Goal: Task Accomplishment & Management: Complete application form

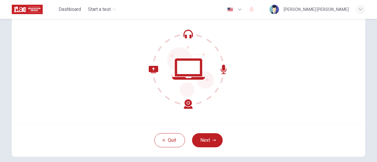
scroll to position [83, 0]
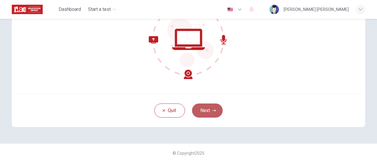
click at [200, 106] on button "Next" at bounding box center [207, 111] width 31 height 14
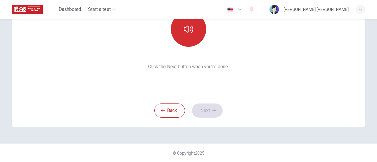
click at [186, 27] on icon "button" at bounding box center [188, 28] width 9 height 9
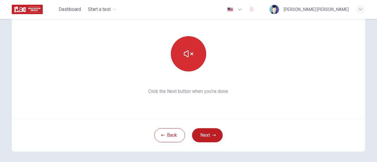
scroll to position [59, 0]
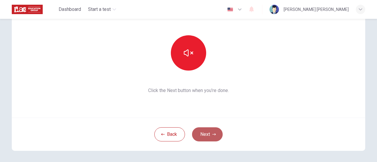
click at [214, 136] on button "Next" at bounding box center [207, 134] width 31 height 14
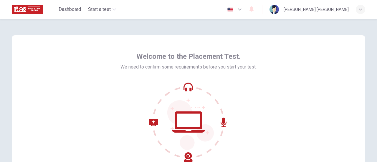
scroll to position [83, 0]
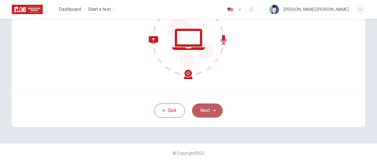
click at [201, 104] on button "Next" at bounding box center [207, 111] width 31 height 14
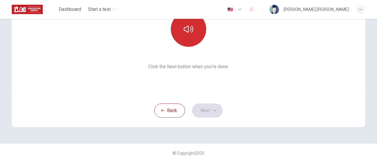
click at [191, 39] on button "button" at bounding box center [188, 28] width 35 height 35
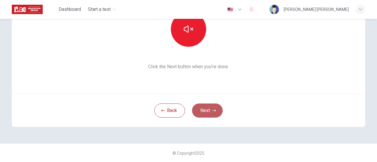
click at [209, 110] on button "Next" at bounding box center [207, 111] width 31 height 14
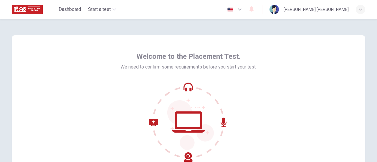
scroll to position [83, 0]
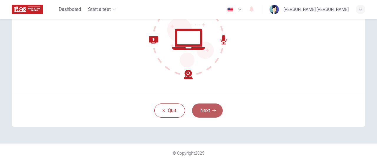
click at [209, 110] on button "Next" at bounding box center [207, 111] width 31 height 14
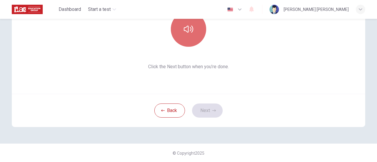
click at [185, 36] on button "button" at bounding box center [188, 28] width 35 height 35
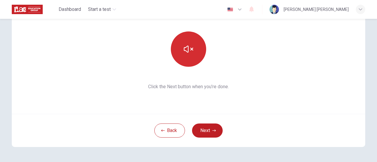
scroll to position [63, 0]
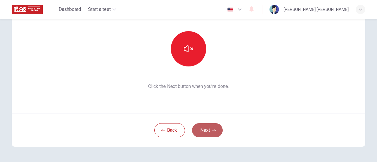
click at [205, 123] on button "Next" at bounding box center [207, 130] width 31 height 14
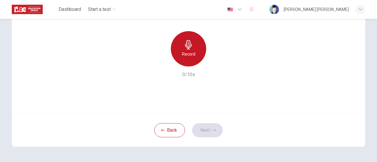
click at [191, 55] on h6 "Record" at bounding box center [188, 54] width 13 height 7
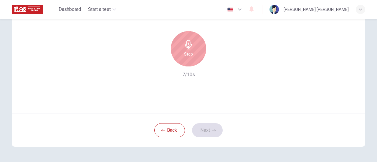
click at [191, 55] on div "Stop" at bounding box center [188, 48] width 35 height 35
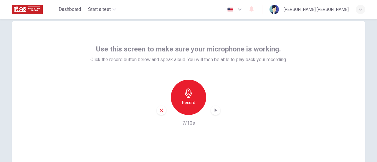
scroll to position [14, 0]
click at [214, 109] on icon "button" at bounding box center [216, 110] width 6 height 6
click at [160, 109] on icon "button" at bounding box center [161, 110] width 5 height 5
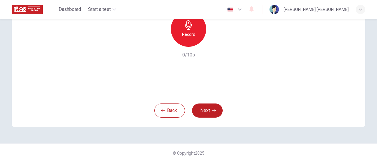
click at [198, 32] on div "Record" at bounding box center [188, 28] width 35 height 35
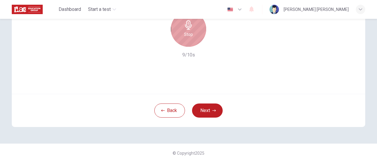
click at [198, 32] on div "Stop" at bounding box center [188, 28] width 35 height 35
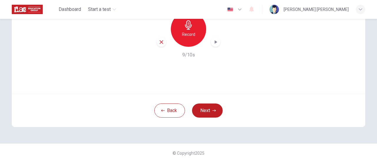
click at [213, 41] on icon "button" at bounding box center [216, 42] width 6 height 6
click at [160, 43] on icon "button" at bounding box center [161, 41] width 5 height 5
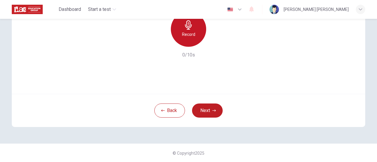
click at [187, 28] on icon "button" at bounding box center [188, 24] width 7 height 9
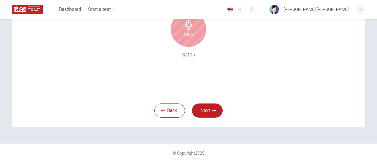
click at [187, 28] on icon "button" at bounding box center [188, 24] width 7 height 9
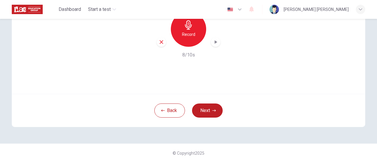
click at [217, 39] on icon "button" at bounding box center [216, 42] width 6 height 6
click at [160, 40] on icon "button" at bounding box center [161, 41] width 5 height 5
click at [211, 106] on button "Next" at bounding box center [207, 111] width 31 height 14
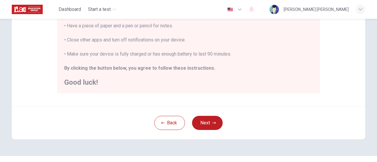
scroll to position [153, 0]
click at [206, 123] on button "Next" at bounding box center [207, 122] width 31 height 14
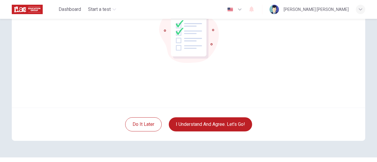
scroll to position [72, 0]
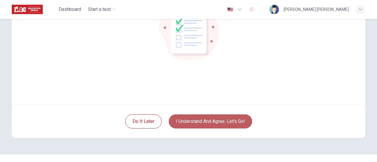
click at [214, 118] on button "I understand and agree. Let’s go!" at bounding box center [210, 122] width 83 height 14
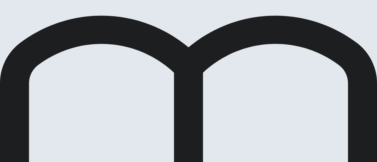
scroll to position [68, 0]
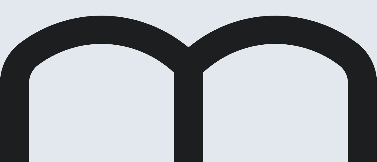
scroll to position [13, 0]
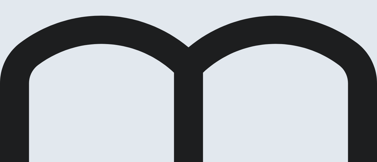
scroll to position [10, 0]
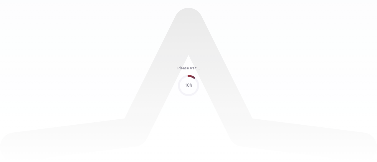
scroll to position [0, 0]
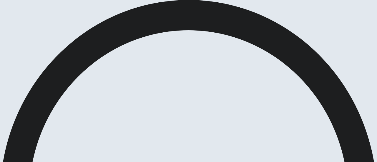
scroll to position [39, 0]
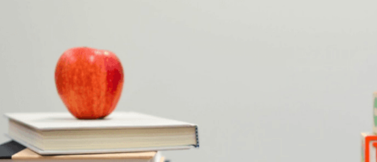
scroll to position [22, 0]
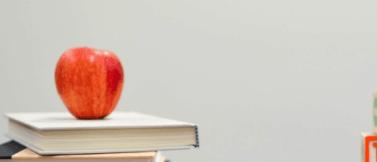
scroll to position [104, 0]
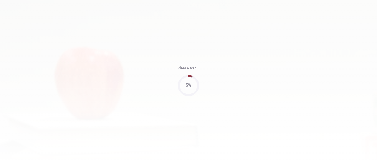
type input "75"
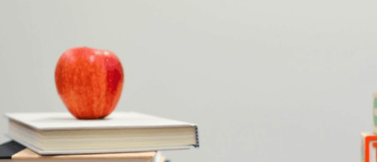
scroll to position [27, 0]
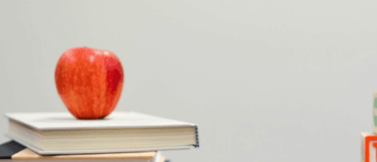
scroll to position [0, 0]
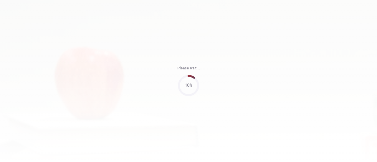
type input "72"
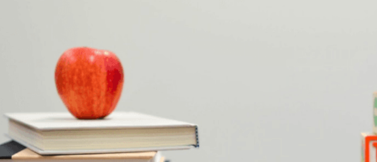
scroll to position [45, 0]
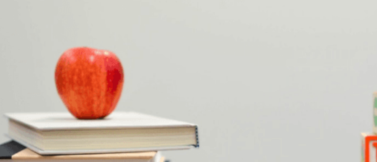
scroll to position [381, 0]
click at [318, 162] on div at bounding box center [188, 162] width 377 height 0
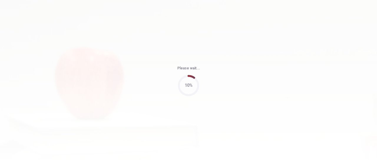
type input "87"
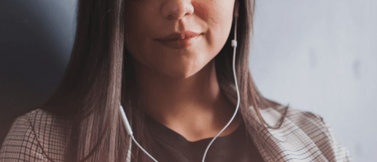
scroll to position [0, 0]
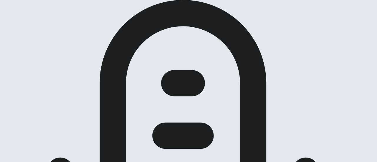
scroll to position [73, 0]
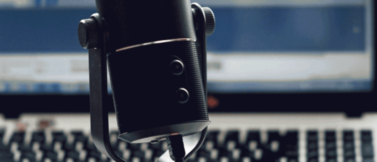
scroll to position [155, 0]
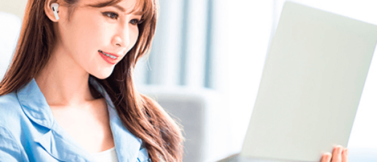
scroll to position [77, 0]
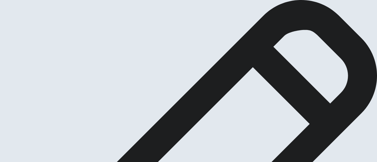
scroll to position [75, 0]
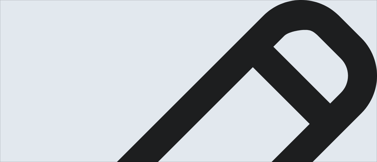
drag, startPoint x: 279, startPoint y: 89, endPoint x: 194, endPoint y: 61, distance: 89.7
drag, startPoint x: 283, startPoint y: 87, endPoint x: 197, endPoint y: 59, distance: 89.9
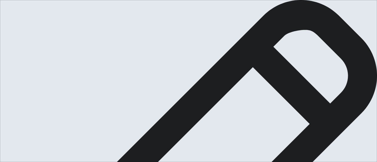
scroll to position [0, 0]
type textarea "A person who inspired me to pursue my goals is my mother, she always is next to…"
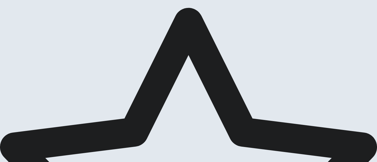
scroll to position [33, 0]
